Goal: Information Seeking & Learning: Learn about a topic

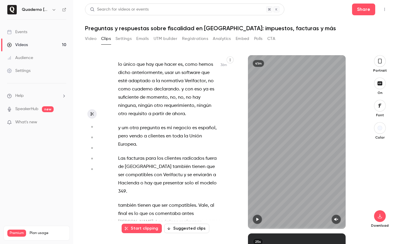
scroll to position [8287, 0]
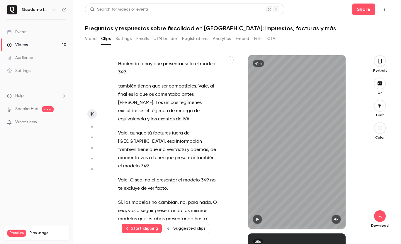
click at [103, 37] on button "Clips" at bounding box center [106, 38] width 10 height 9
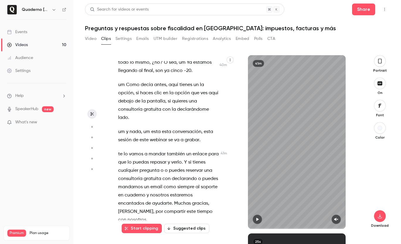
scroll to position [9417, 0]
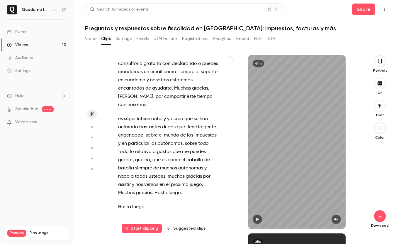
click at [101, 34] on button "Clips" at bounding box center [106, 38] width 10 height 9
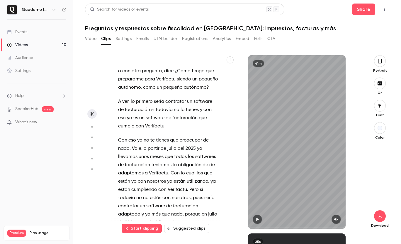
click at [175, 75] on span "¿Cómo" at bounding box center [183, 71] width 16 height 8
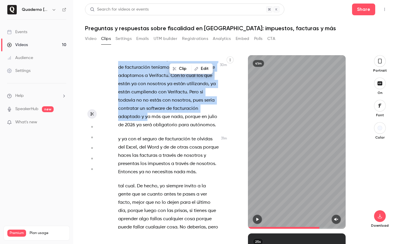
scroll to position [7048, 0]
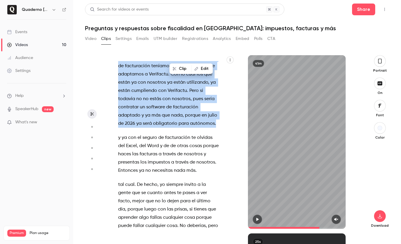
drag, startPoint x: 175, startPoint y: 144, endPoint x: 182, endPoint y: 207, distance: 63.7
click at [182, 207] on div "Hola a todos . Bienvenidos a esta sesión de preguntas y respuestas sobre fiscal…" at bounding box center [171, 144] width 121 height 167
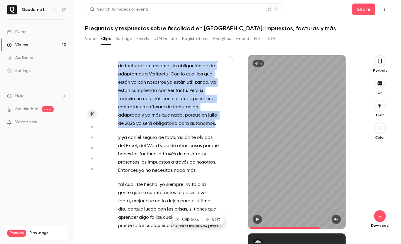
click at [191, 220] on span "50 s" at bounding box center [195, 219] width 8 height 6
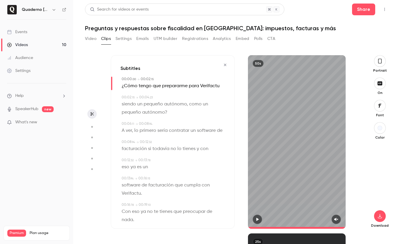
type input "*"
click at [380, 59] on icon "button" at bounding box center [380, 61] width 5 height 6
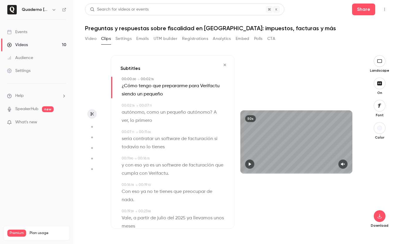
click at [383, 108] on button "button" at bounding box center [380, 106] width 12 height 12
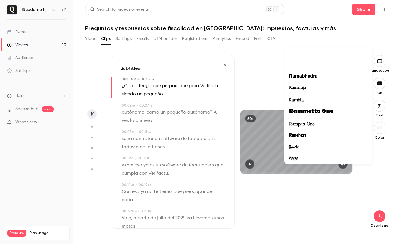
scroll to position [13666, 0]
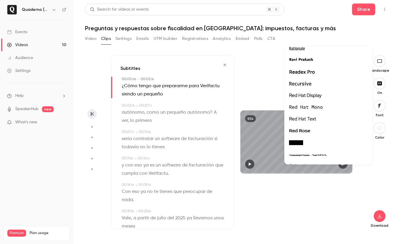
click at [317, 69] on div at bounding box center [328, 72] width 79 height 8
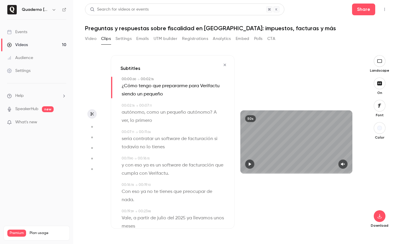
click at [380, 108] on icon "button" at bounding box center [379, 105] width 6 height 5
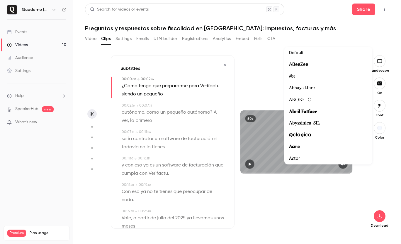
click at [380, 108] on div at bounding box center [200, 122] width 401 height 244
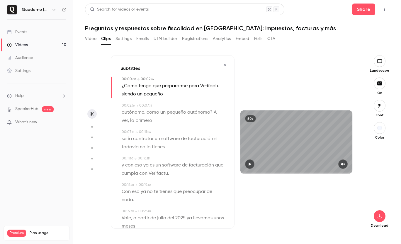
click at [380, 108] on icon "button" at bounding box center [379, 105] width 6 height 5
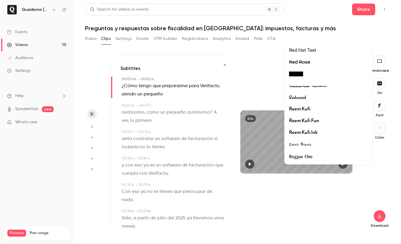
scroll to position [13646, 0]
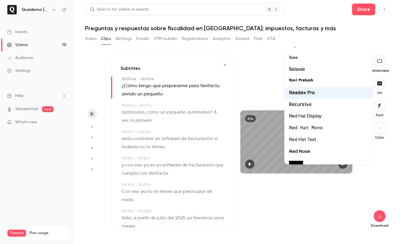
click at [335, 94] on div at bounding box center [328, 93] width 79 height 8
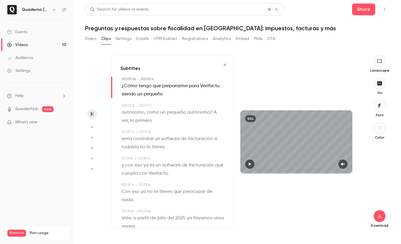
click at [376, 125] on button "button" at bounding box center [380, 128] width 12 height 12
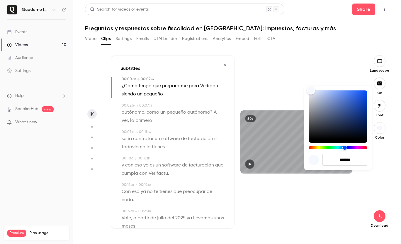
drag, startPoint x: 357, startPoint y: 158, endPoint x: 310, endPoint y: 155, distance: 46.7
click at [310, 155] on div "*******" at bounding box center [338, 160] width 59 height 12
paste input
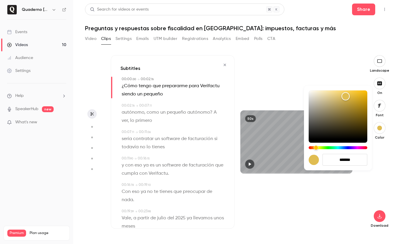
type input "*******"
click at [339, 180] on div at bounding box center [200, 122] width 401 height 244
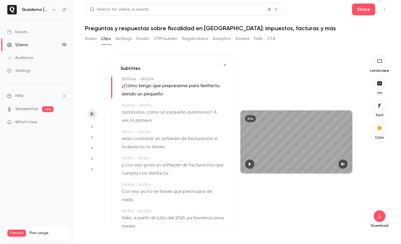
click at [247, 164] on button "button" at bounding box center [249, 163] width 9 height 9
click at [345, 162] on icon "button" at bounding box center [343, 164] width 5 height 4
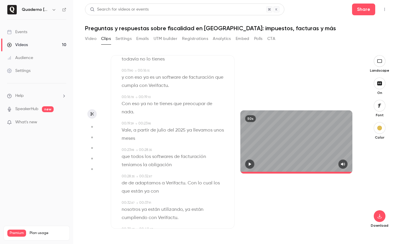
scroll to position [87, 0]
click at [250, 162] on icon "button" at bounding box center [249, 164] width 5 height 4
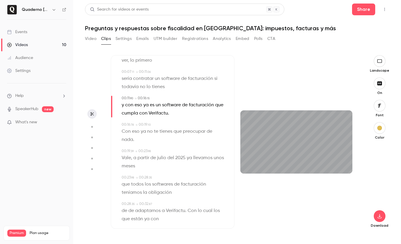
scroll to position [50, 0]
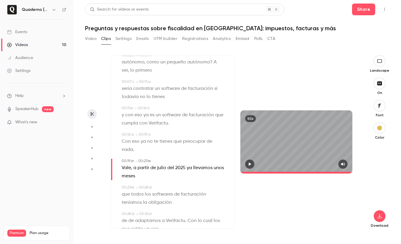
type input "****"
